Goal: Check status

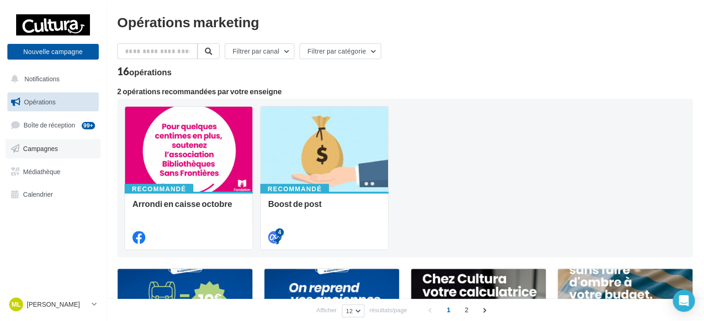
click at [55, 147] on span "Campagnes" at bounding box center [40, 148] width 35 height 8
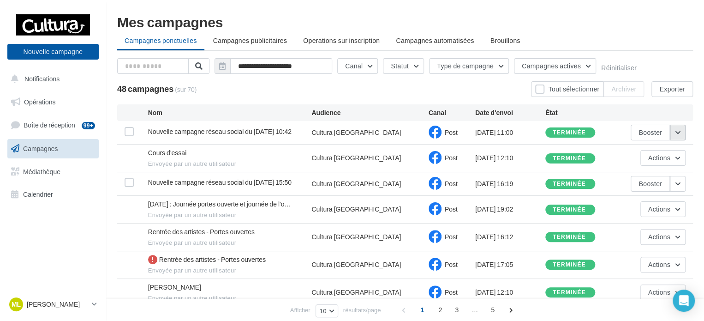
click at [677, 133] on button "button" at bounding box center [678, 133] width 16 height 16
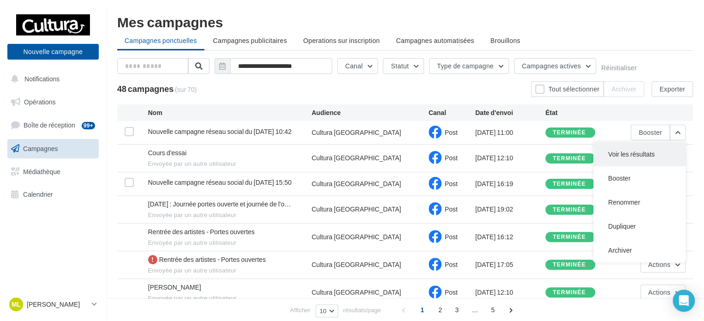
click at [650, 145] on button "Voir les résultats" at bounding box center [639, 154] width 92 height 24
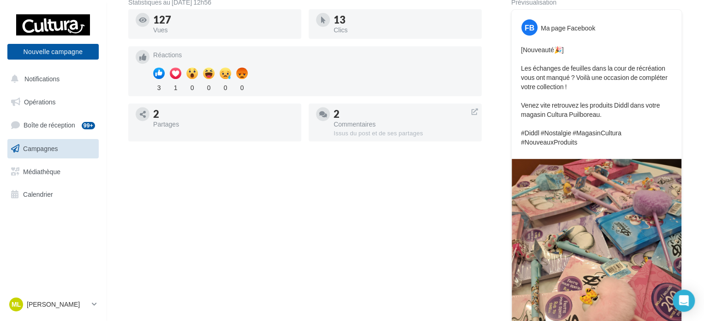
scroll to position [160, 0]
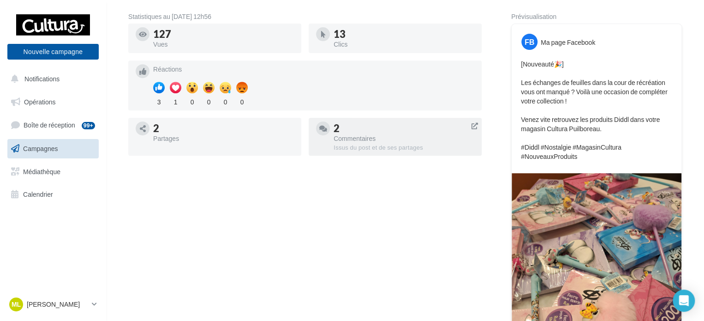
click at [354, 147] on div "Issus du post et de ses partages" at bounding box center [404, 147] width 141 height 8
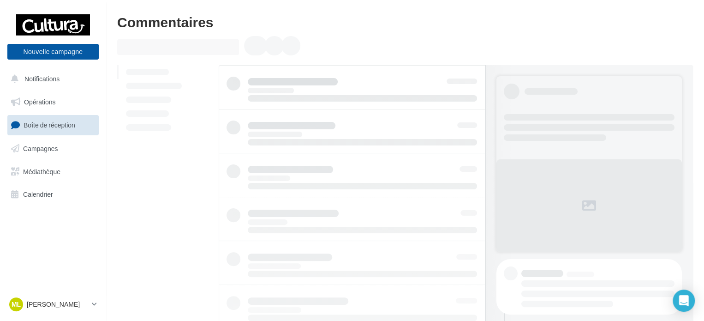
click at [179, 192] on div at bounding box center [405, 286] width 576 height 442
click at [36, 84] on button "Notifications" at bounding box center [51, 78] width 91 height 19
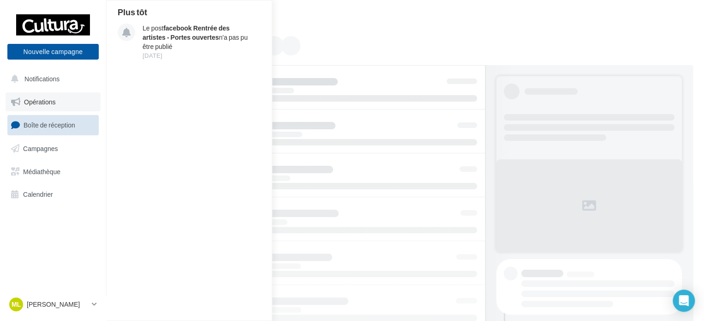
click at [50, 96] on link "Opérations" at bounding box center [53, 101] width 95 height 19
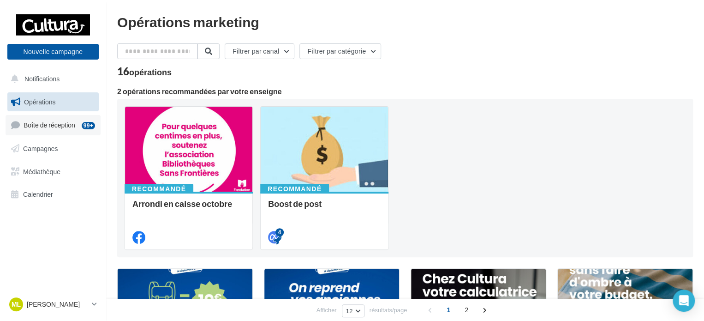
click at [62, 129] on span "Boîte de réception" at bounding box center [50, 125] width 52 height 8
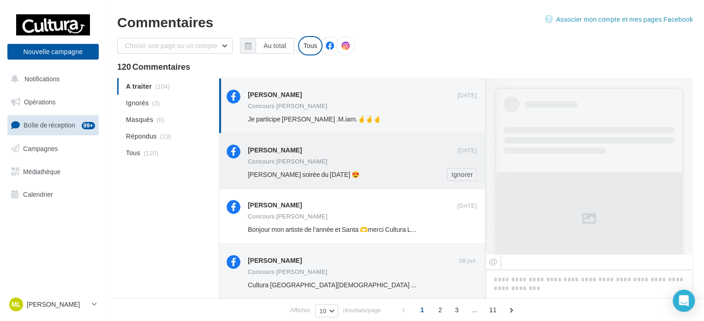
scroll to position [525, 0]
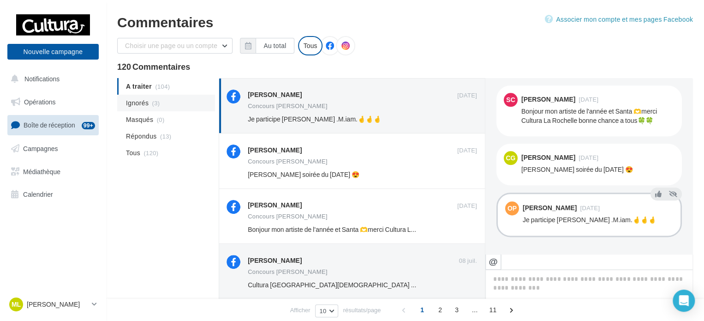
click at [174, 103] on li "Ignorés (3)" at bounding box center [166, 103] width 98 height 17
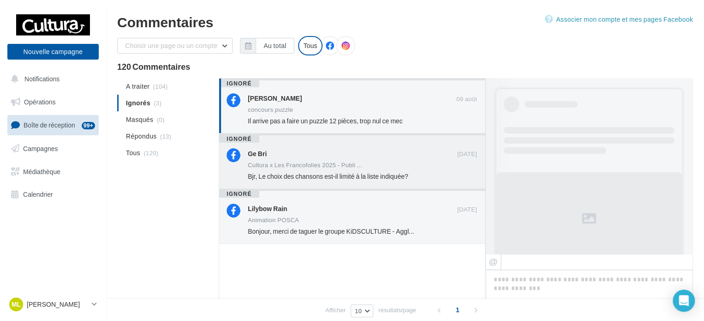
scroll to position [395, 0]
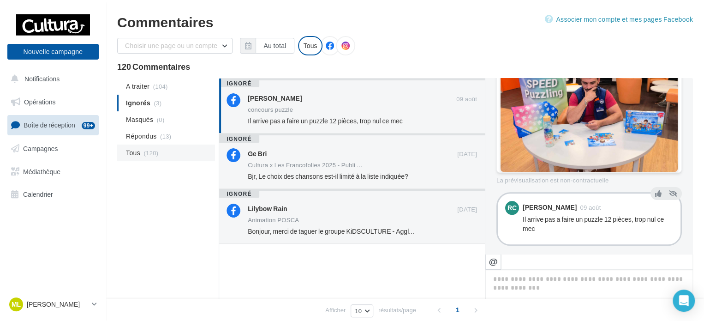
click at [153, 155] on span "(120)" at bounding box center [150, 152] width 15 height 7
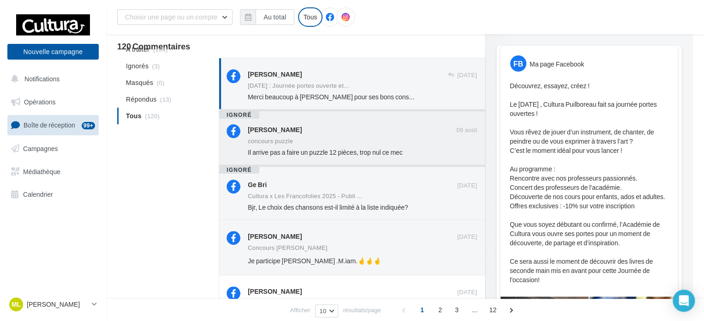
scroll to position [0, 0]
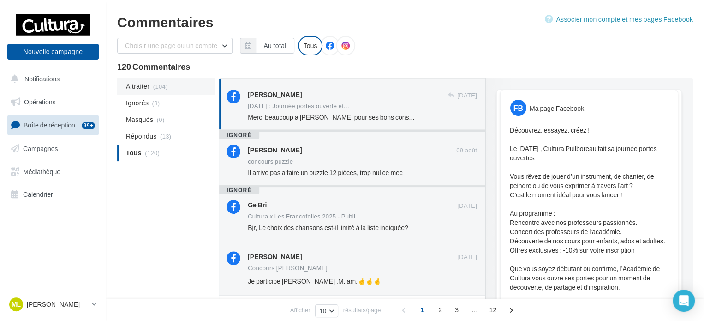
drag, startPoint x: 142, startPoint y: 85, endPoint x: 144, endPoint y: 80, distance: 5.4
click at [144, 80] on li "A traiter (104)" at bounding box center [166, 86] width 98 height 17
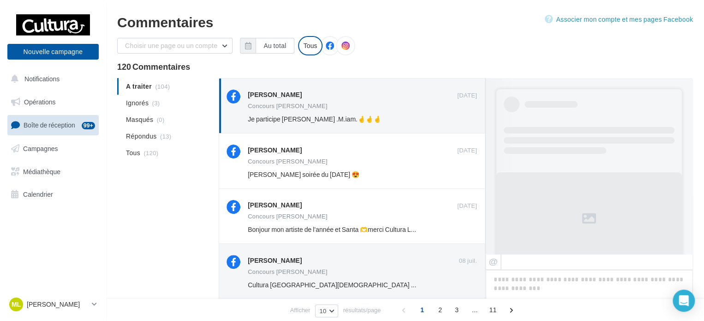
scroll to position [525, 0]
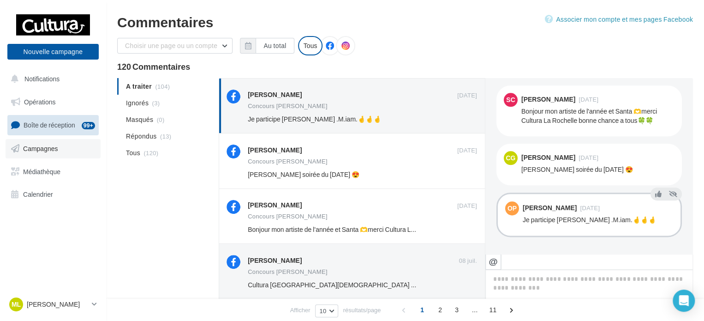
click at [52, 149] on span "Campagnes" at bounding box center [40, 148] width 35 height 8
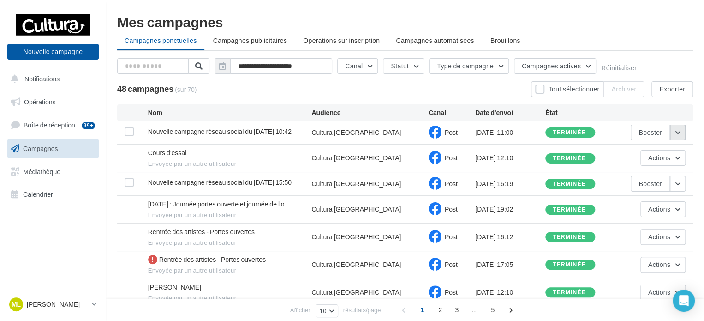
click at [677, 136] on button "button" at bounding box center [678, 133] width 16 height 16
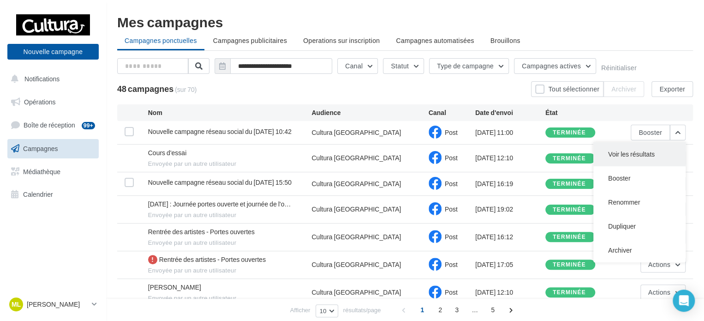
click at [625, 155] on button "Voir les résultats" at bounding box center [639, 154] width 92 height 24
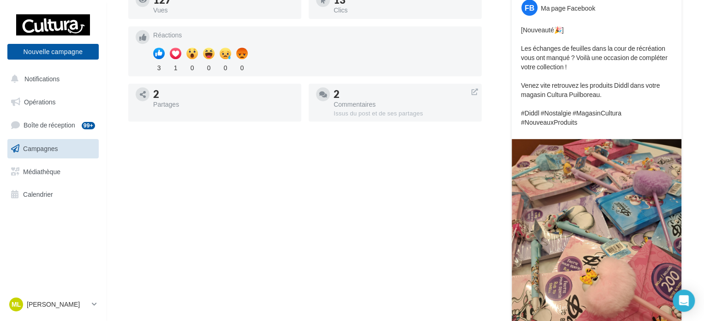
scroll to position [68, 0]
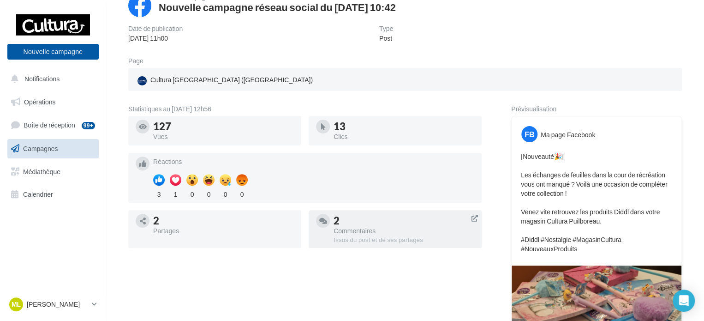
click at [477, 218] on icon at bounding box center [475, 218] width 6 height 9
